Goal: Check status: Check status

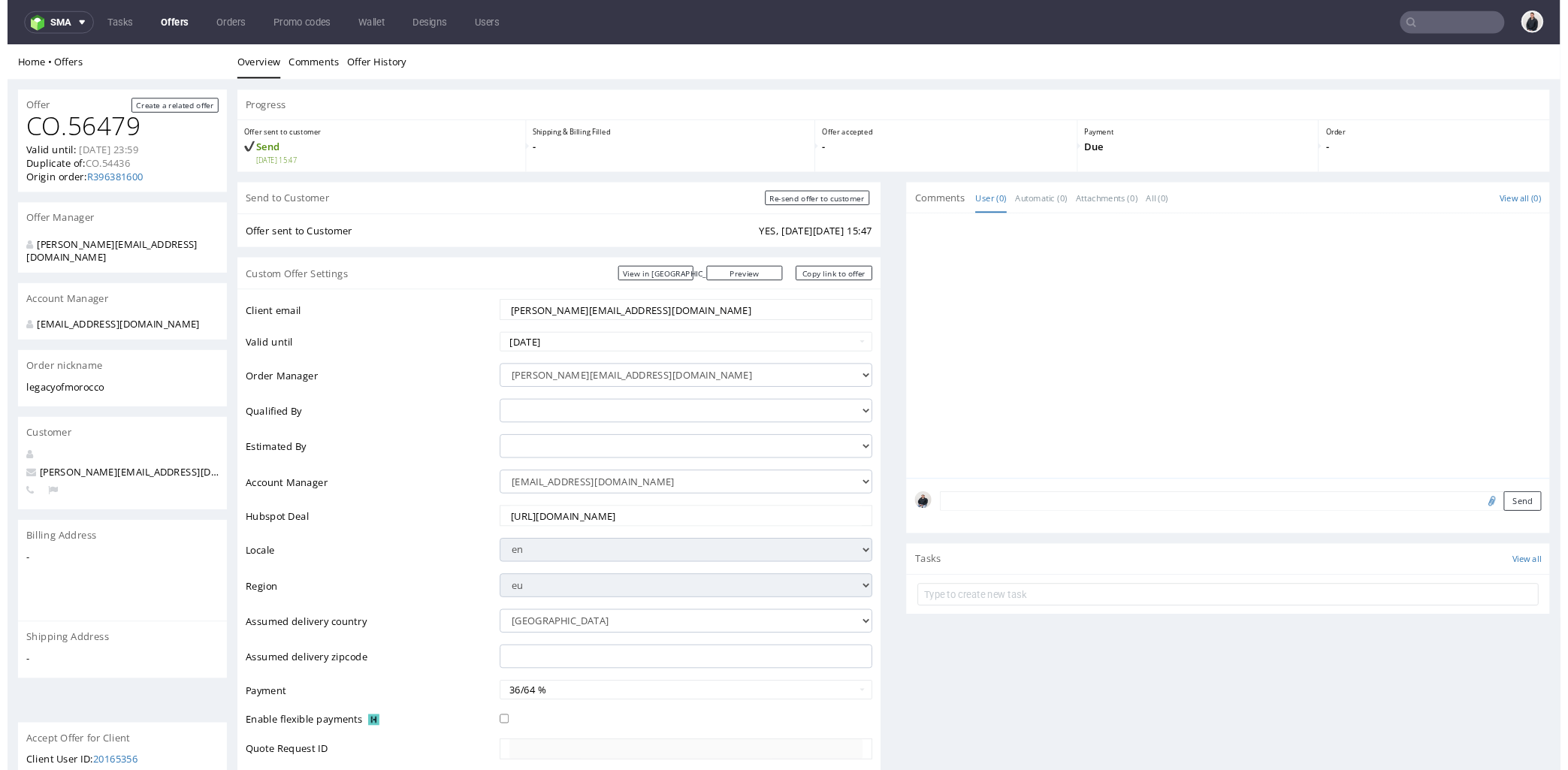
scroll to position [501, 0]
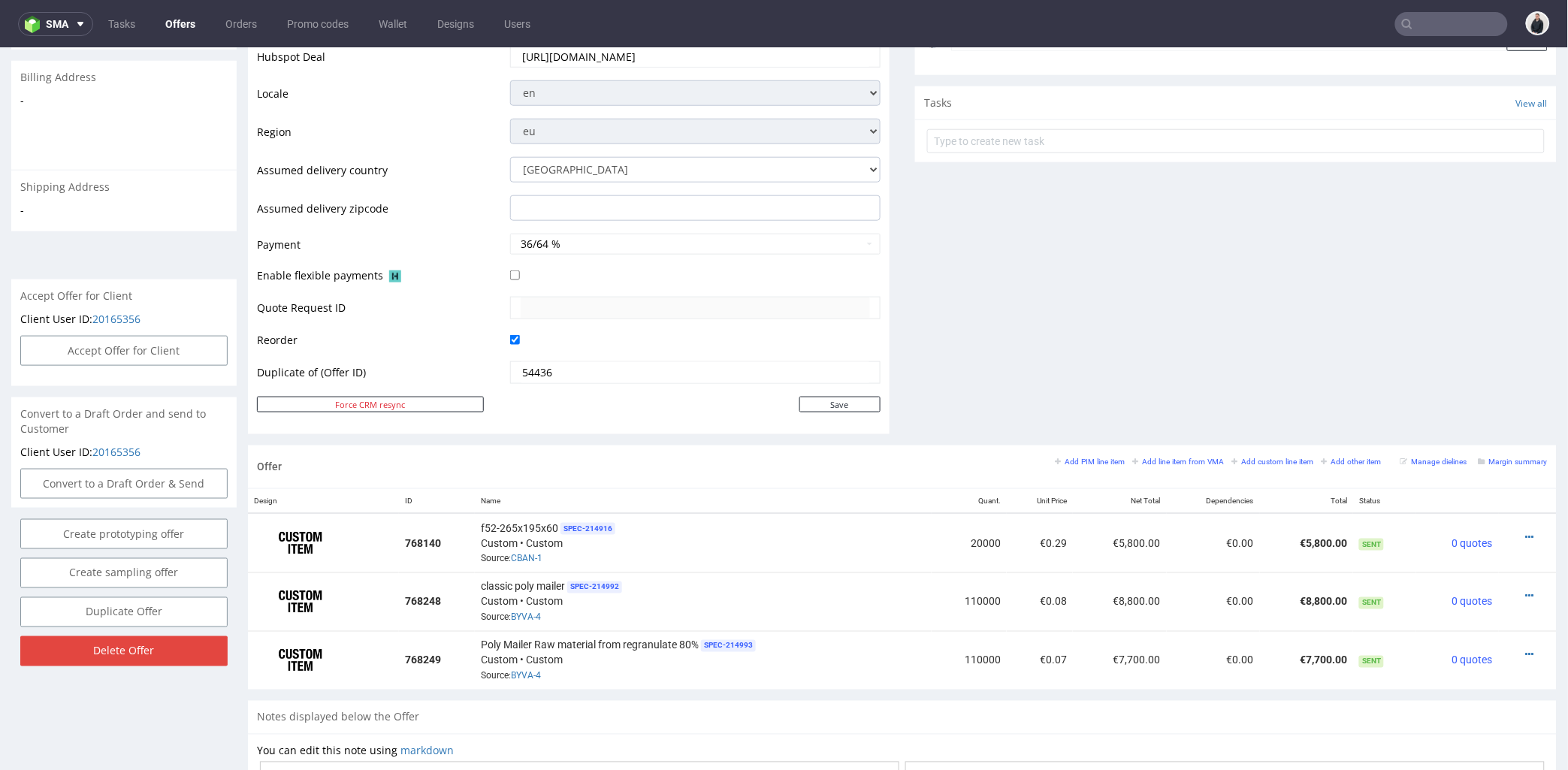
click at [1401, 28] on icon at bounding box center [1407, 24] width 12 height 12
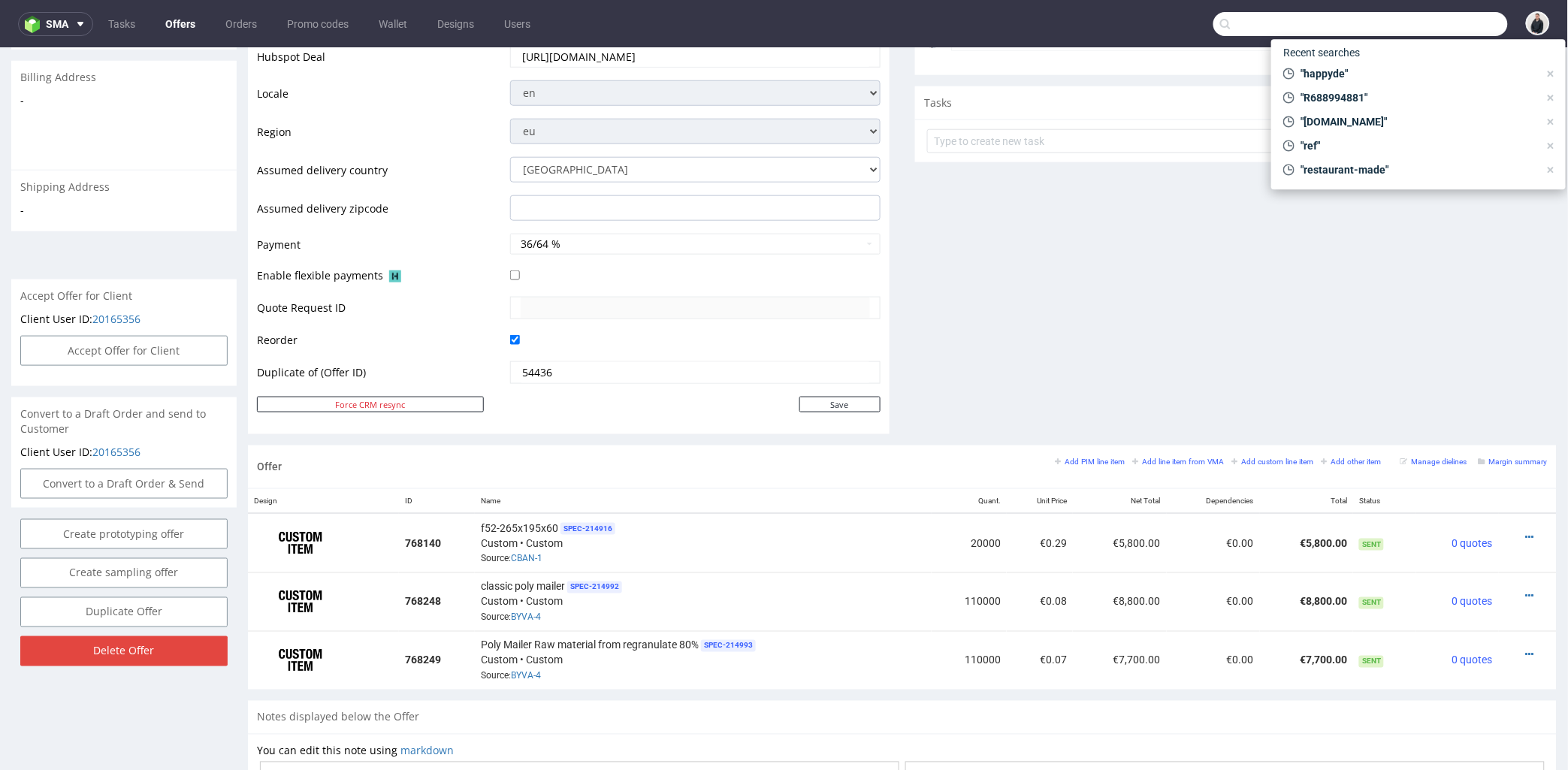
click at [1421, 14] on input "text" at bounding box center [1361, 24] width 295 height 24
paste input "OUVD"
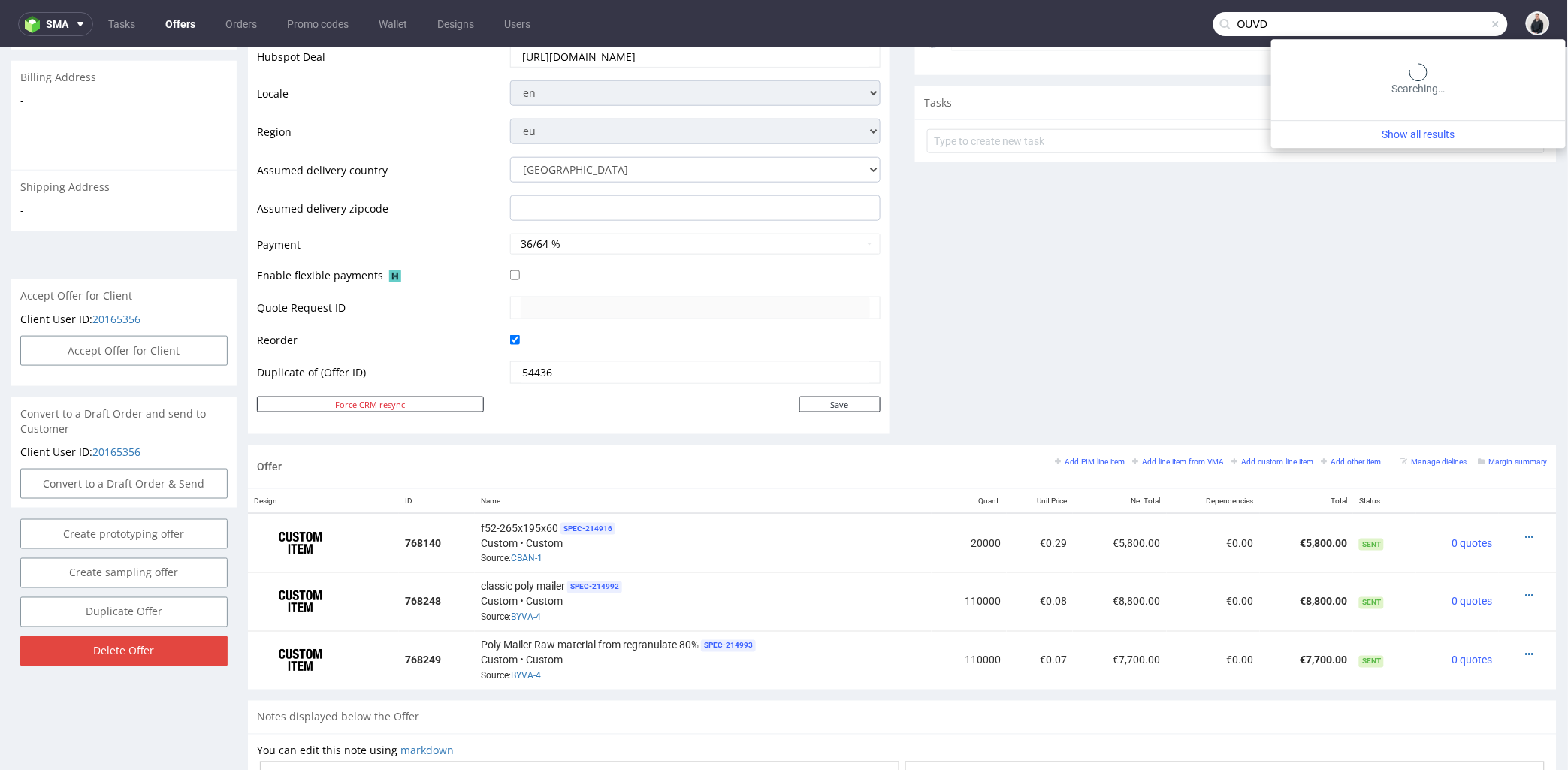
type input "OUVD"
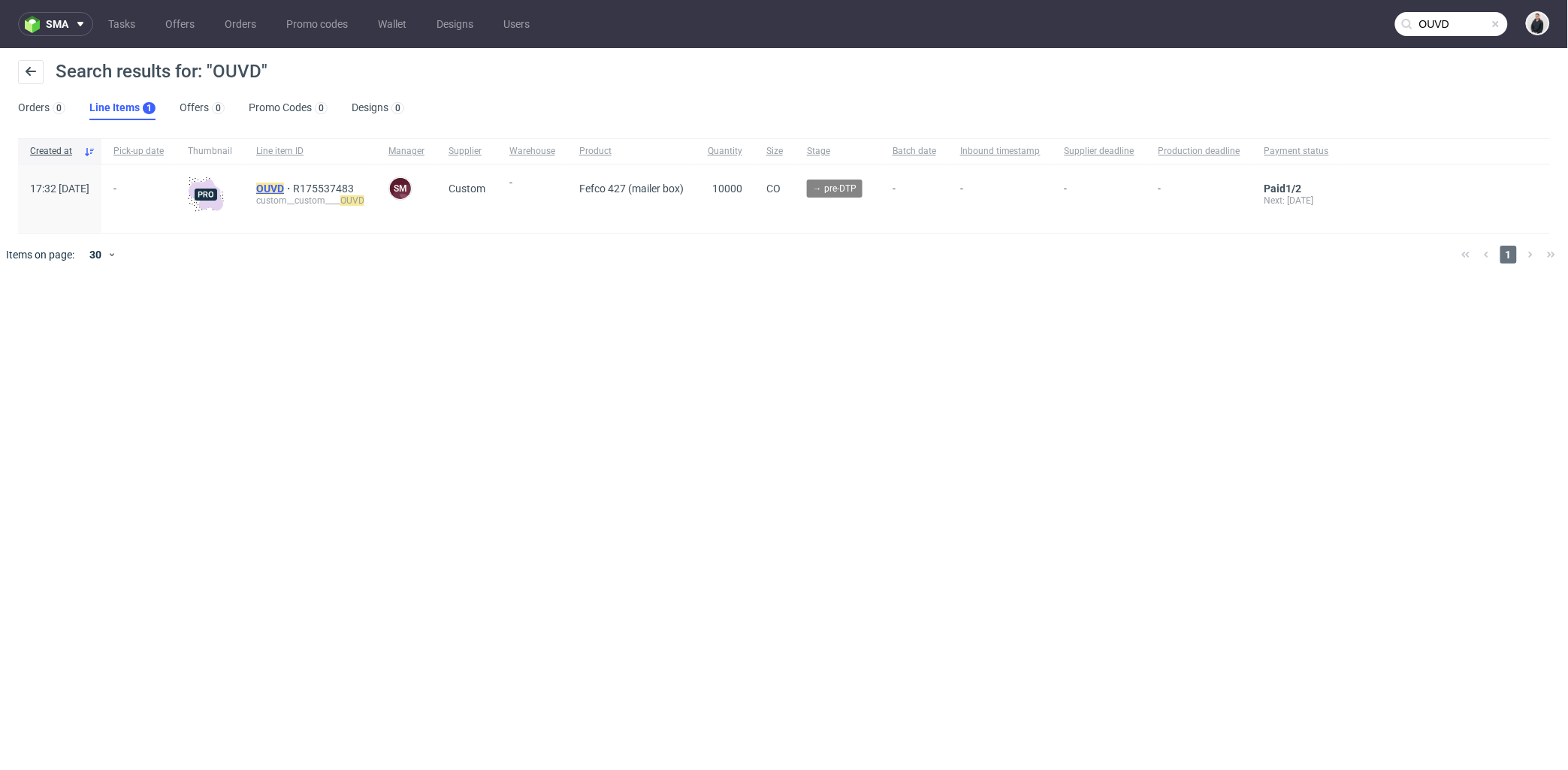
click at [284, 191] on mark "OUVD" at bounding box center [270, 188] width 28 height 12
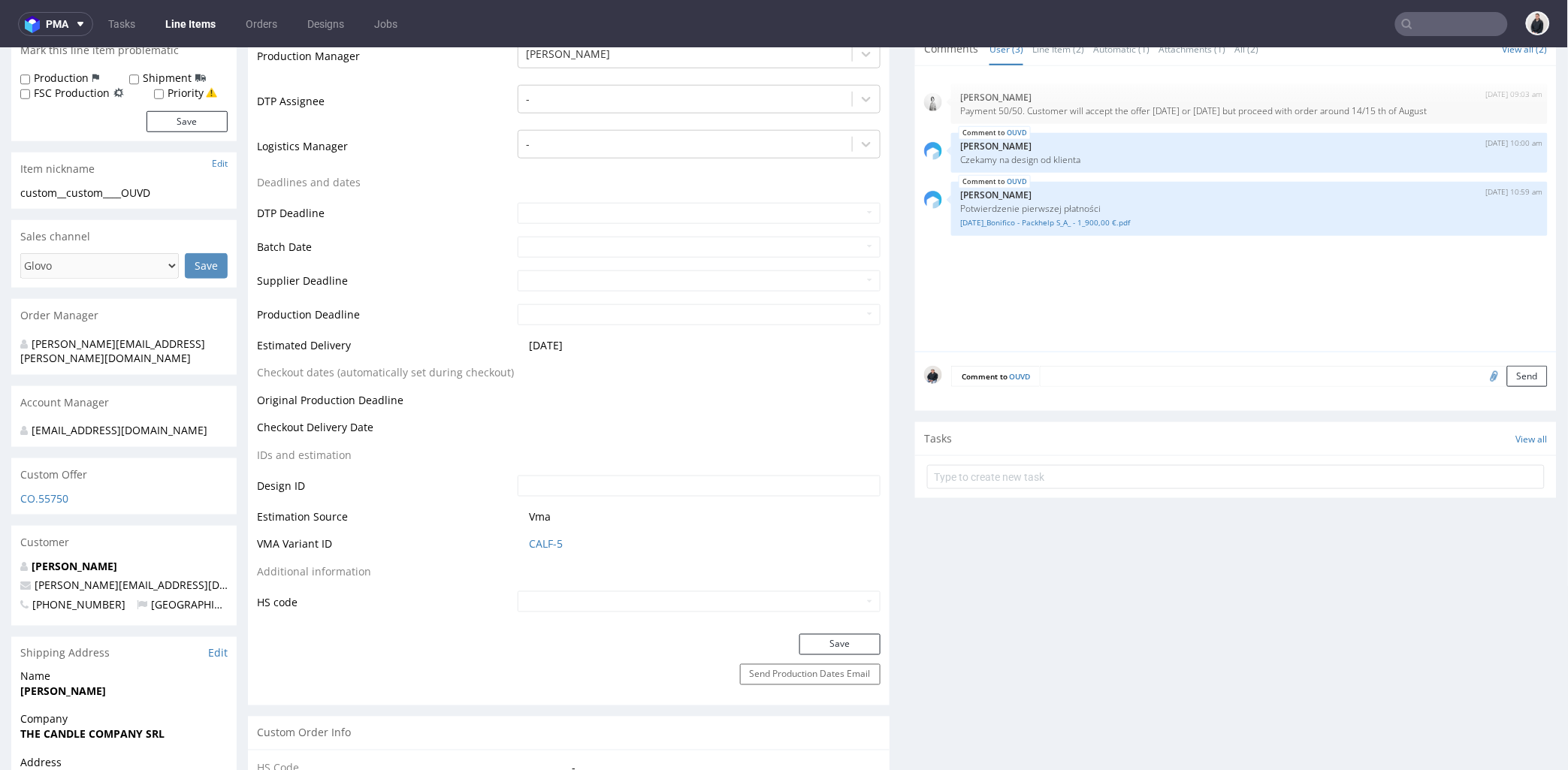
select select "in_progress"
